Goal: Transaction & Acquisition: Obtain resource

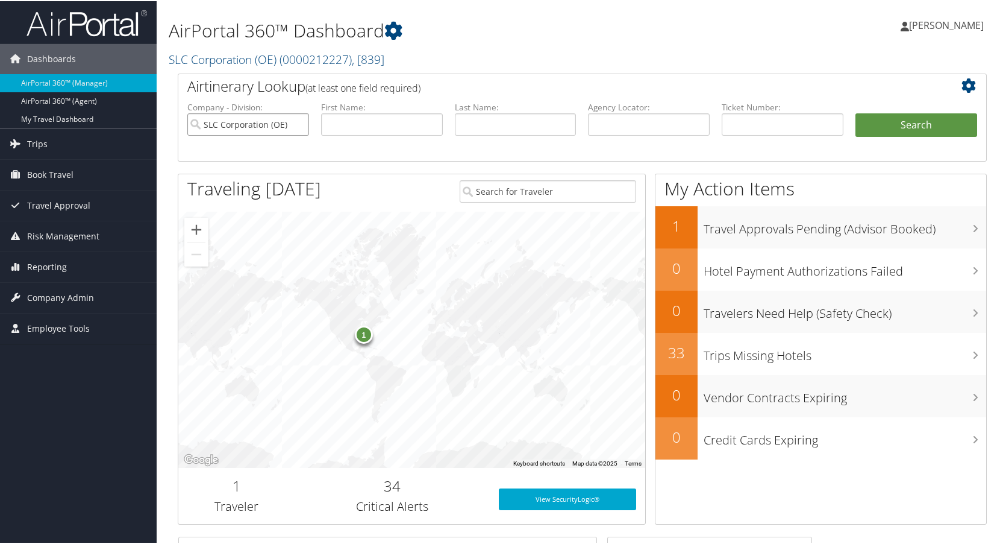
click at [298, 122] on input "SLC Corporation (OE)" at bounding box center [248, 123] width 122 height 22
click at [772, 115] on input "text" at bounding box center [783, 123] width 122 height 22
paste input "8900897309487"
type input "8900897309487"
click at [877, 117] on button "Search" at bounding box center [917, 124] width 122 height 24
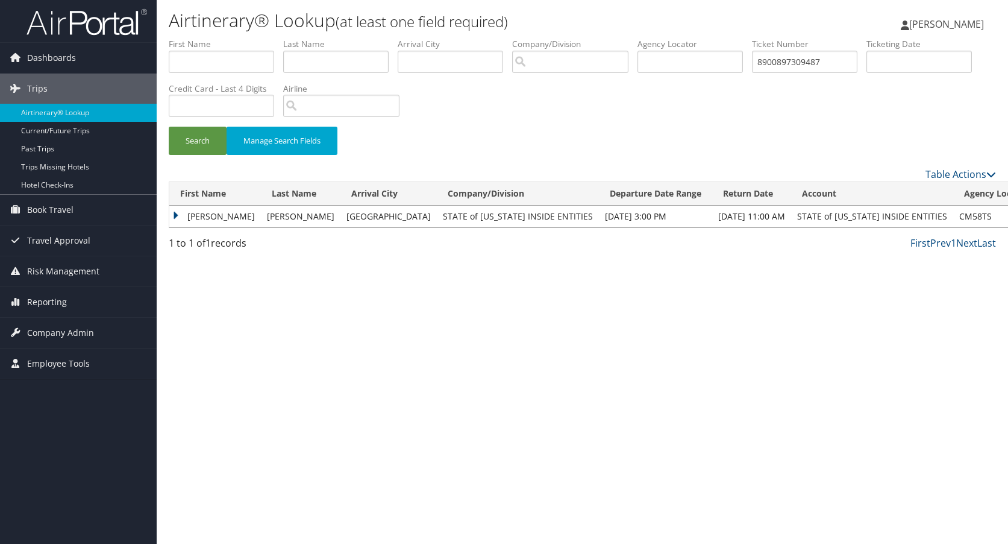
click at [174, 216] on td "KARL THOMAS" at bounding box center [215, 217] width 92 height 22
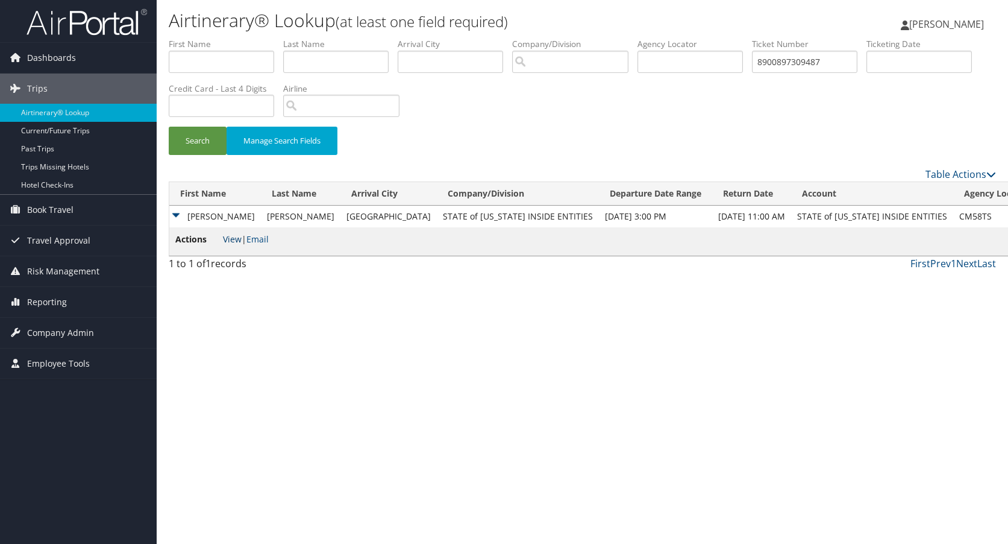
click at [231, 239] on link "View" at bounding box center [232, 238] width 19 height 11
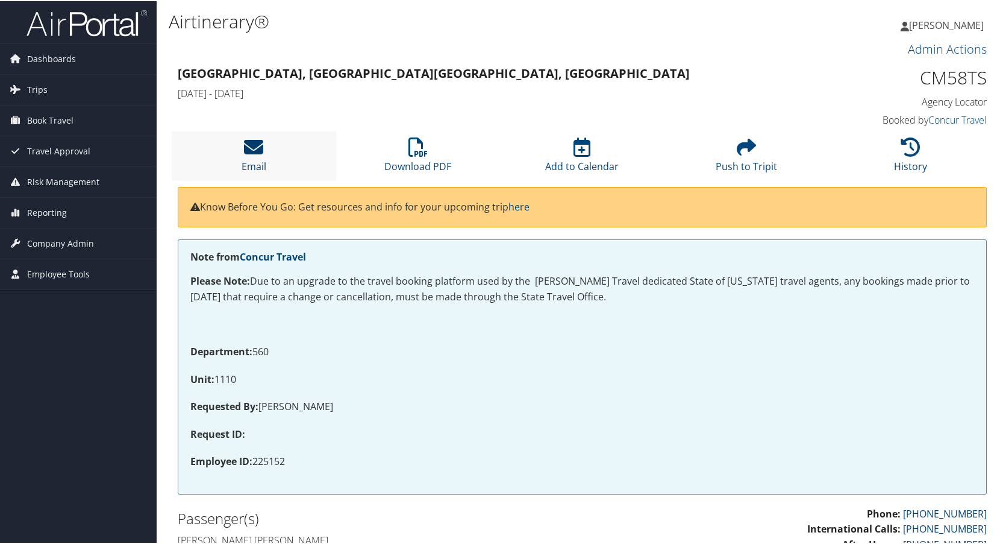
click at [251, 140] on icon at bounding box center [253, 145] width 19 height 19
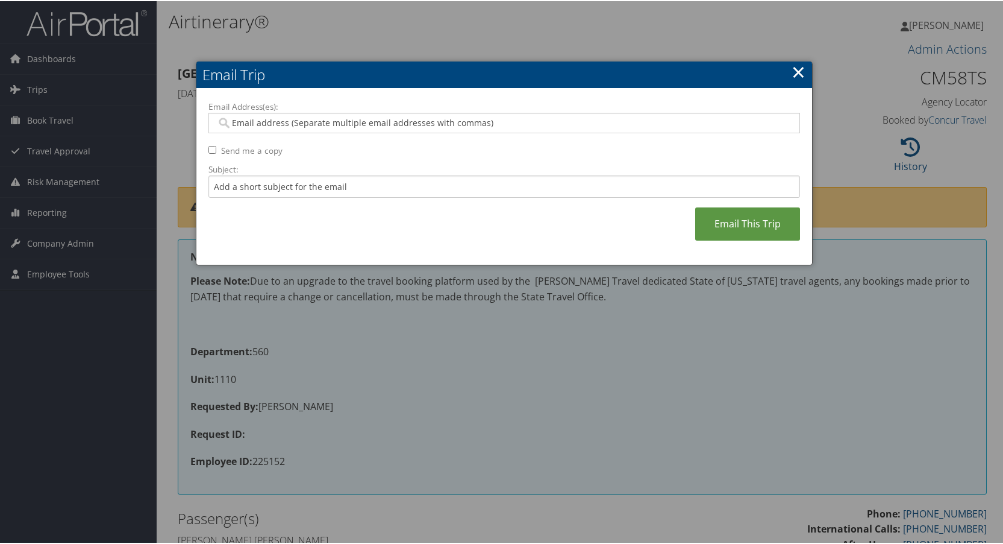
click at [257, 121] on input "Email Address(es):" at bounding box center [504, 122] width 576 height 12
paste input "email@utah.gov"
type input "email@utah.gov"
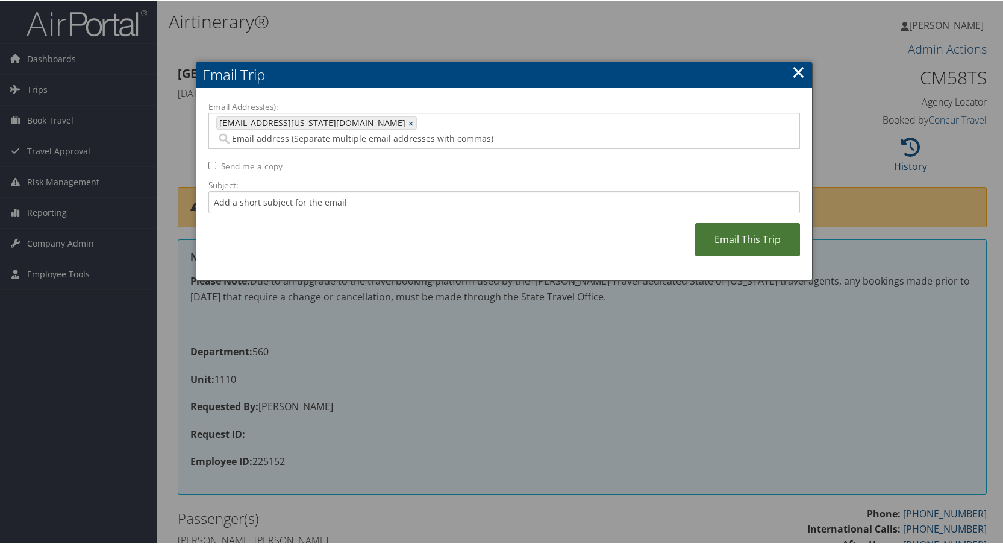
click at [738, 222] on link "Email This Trip" at bounding box center [747, 238] width 105 height 33
